Goal: Information Seeking & Learning: Check status

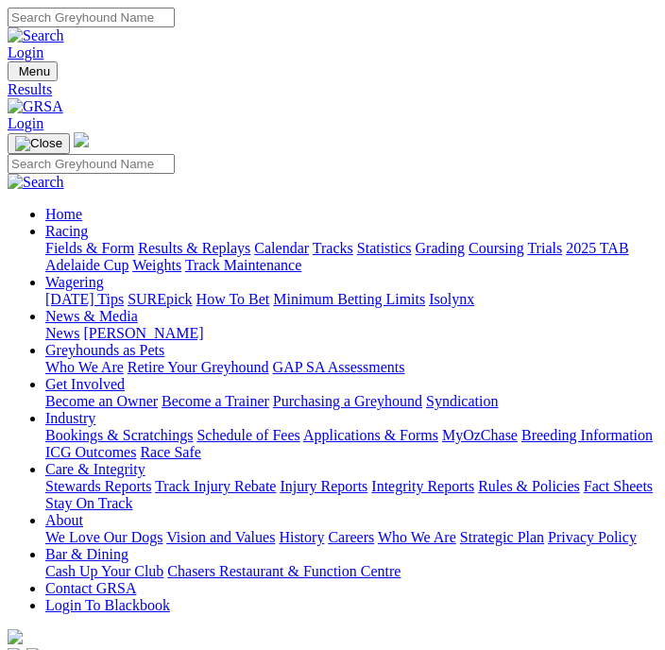
scroll to position [446, 0]
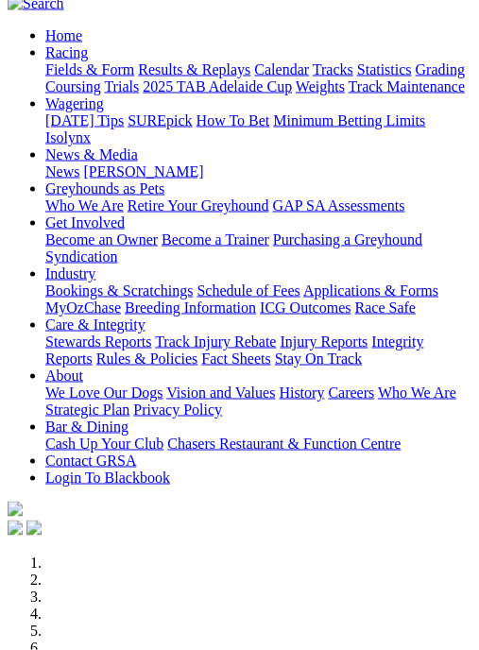
scroll to position [146, 0]
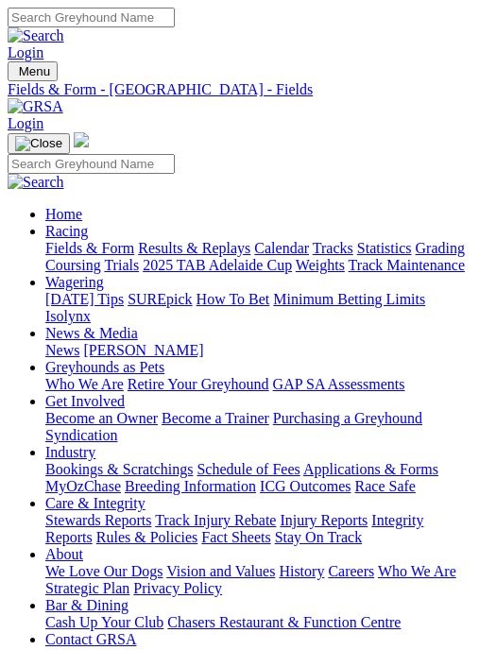
type input "Yesterday, 26 Aug 2025"
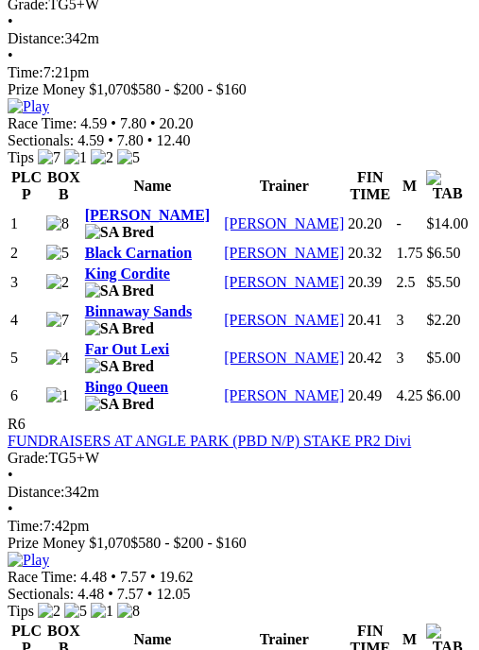
scroll to position [2920, 0]
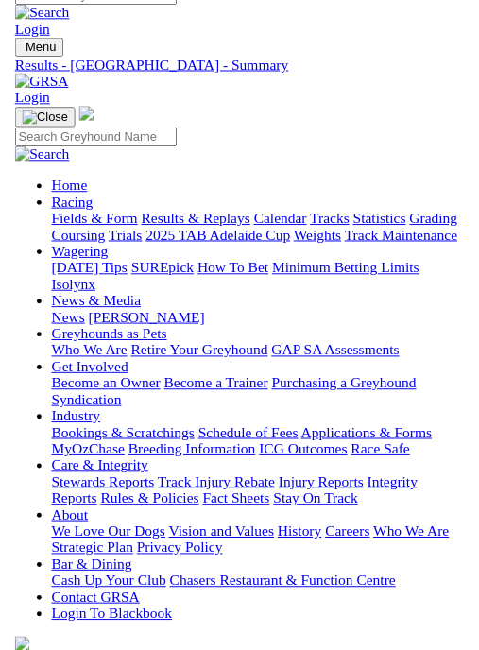
scroll to position [2953, 0]
